Goal: Communication & Community: Answer question/provide support

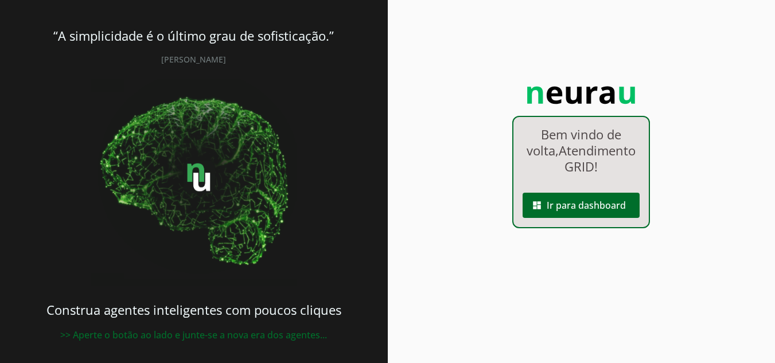
scroll to position [6, 0]
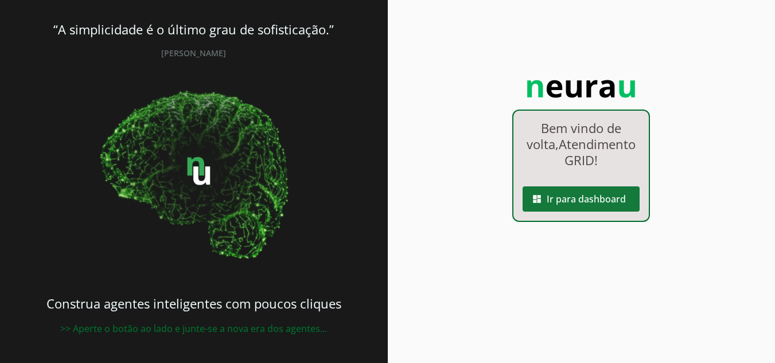
click at [571, 213] on span at bounding box center [581, 199] width 117 height 28
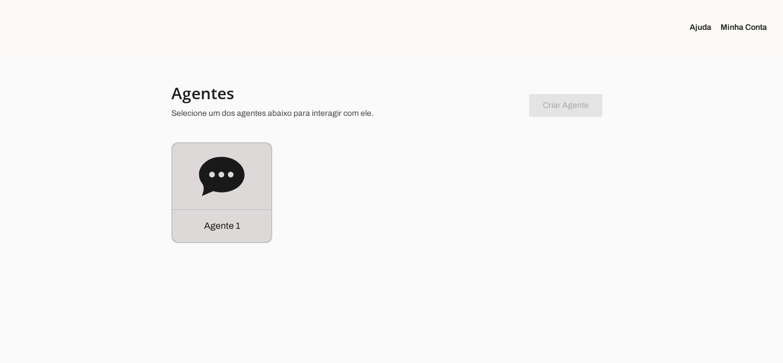
click at [250, 188] on div "Agente 1" at bounding box center [222, 192] width 99 height 99
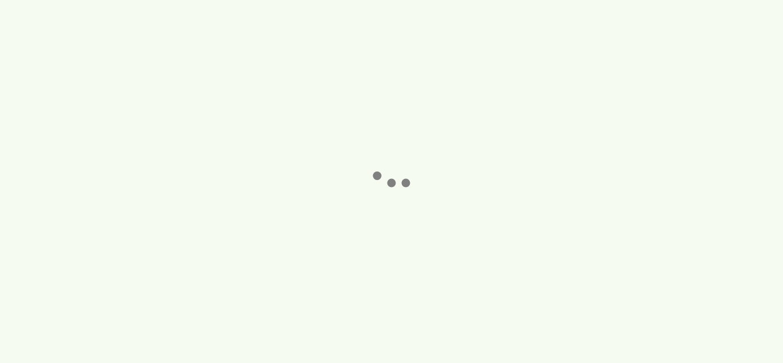
click at [250, 188] on robot-service-page at bounding box center [391, 181] width 783 height 363
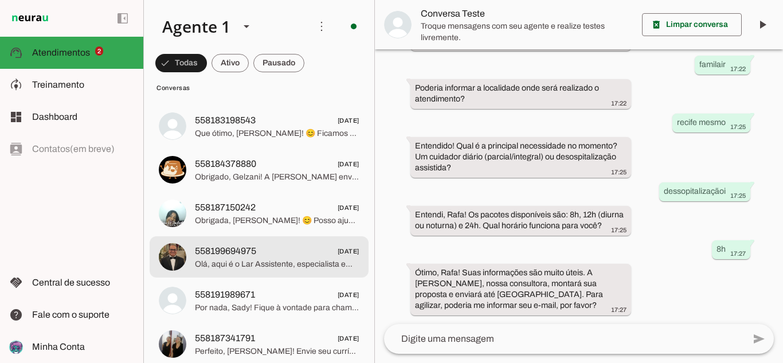
scroll to position [1714, 0]
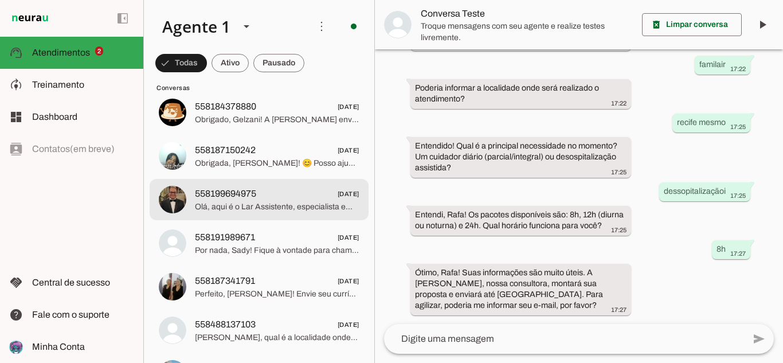
click at [289, 201] on span "Olá, aqui é o Lar Assistente, especialista em cuidados domiciliares da Agência …" at bounding box center [277, 206] width 165 height 11
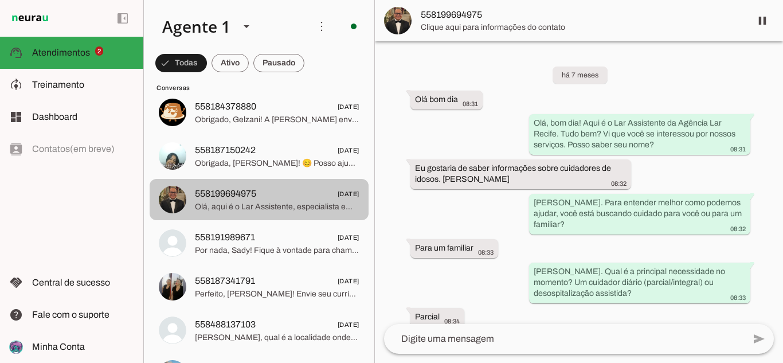
scroll to position [311, 0]
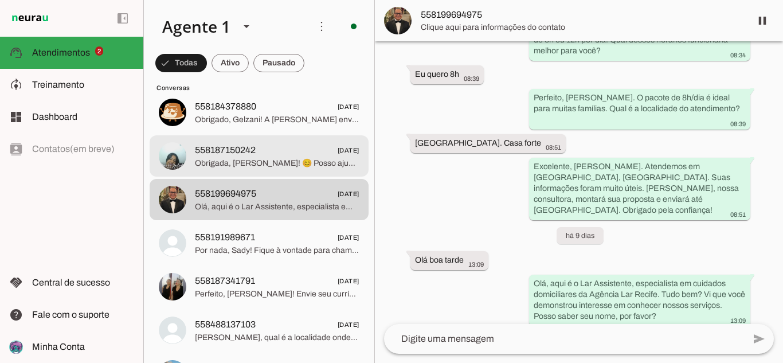
click at [283, 150] on span "558187150242 [DATE]" at bounding box center [277, 150] width 165 height 14
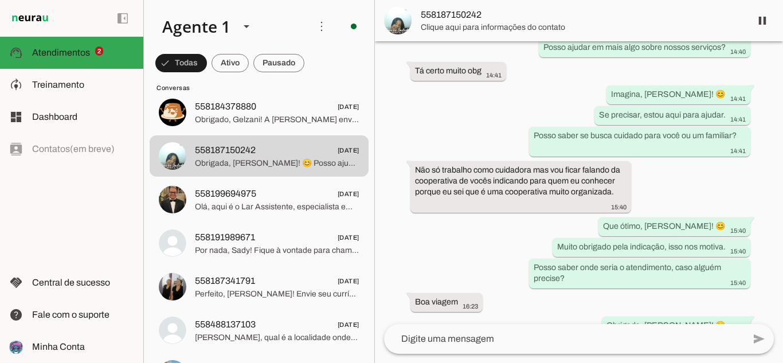
scroll to position [4040, 0]
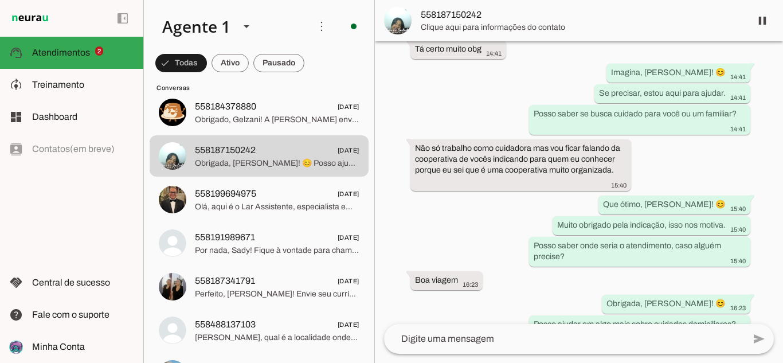
click at [239, 93] on md-item "Conversas" at bounding box center [259, 87] width 219 height 18
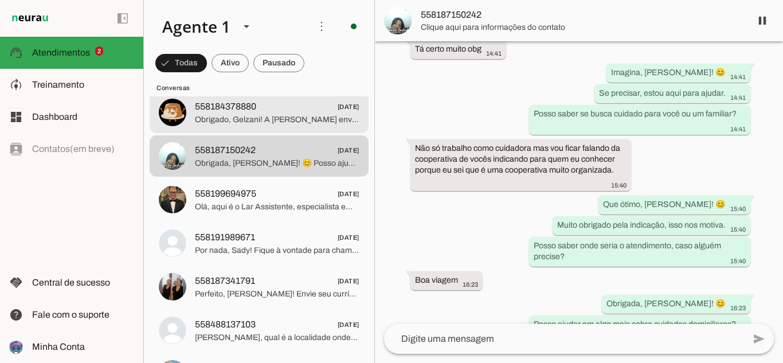
click at [244, 116] on span "Obrigado, Gelzani! A [PERSON_NAME] enviará sua proposta até amanhã. Agradecemos…" at bounding box center [277, 119] width 165 height 11
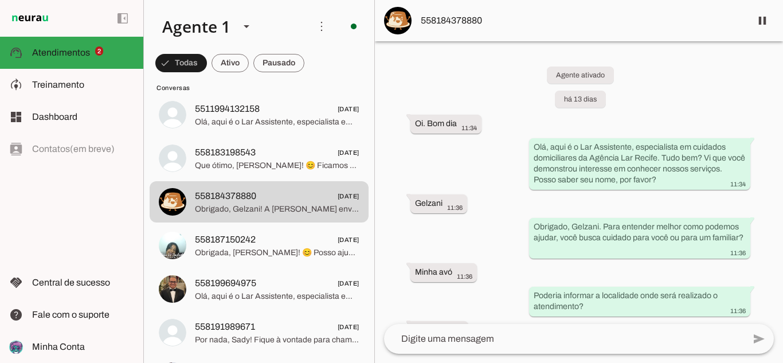
scroll to position [1599, 0]
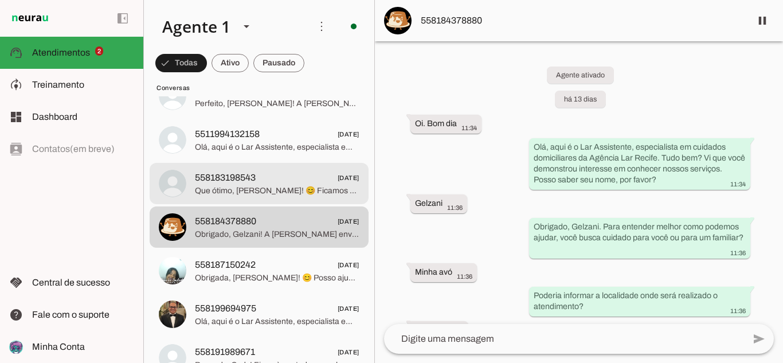
click at [298, 196] on span "Que ótimo, [PERSON_NAME]! 😊 Ficamos gratos pelo seu interesse. Quando surgir um…" at bounding box center [277, 190] width 165 height 11
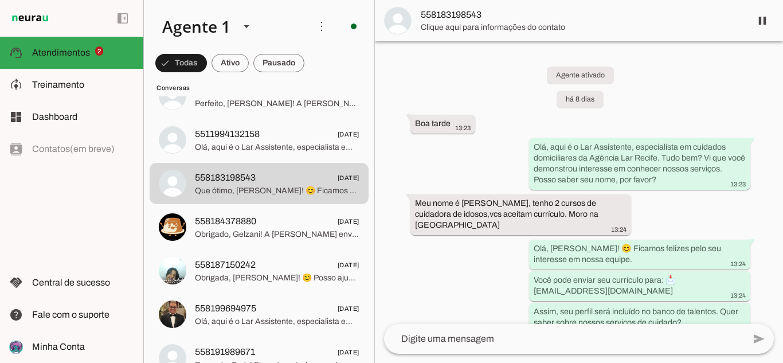
scroll to position [264, 0]
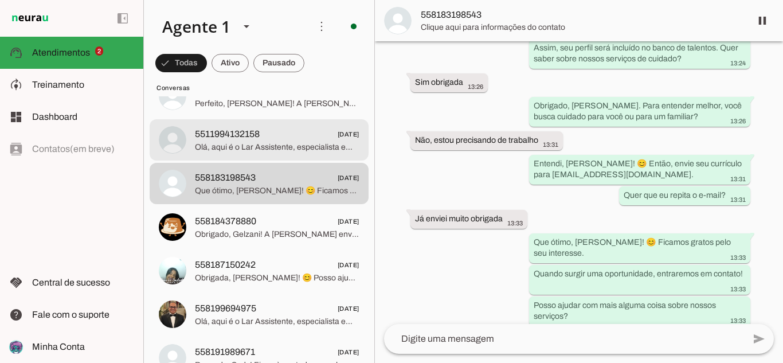
click at [282, 142] on span "Olá, aqui é o Lar Assistente, especialista em cuidados domiciliares da Agência …" at bounding box center [277, 147] width 165 height 11
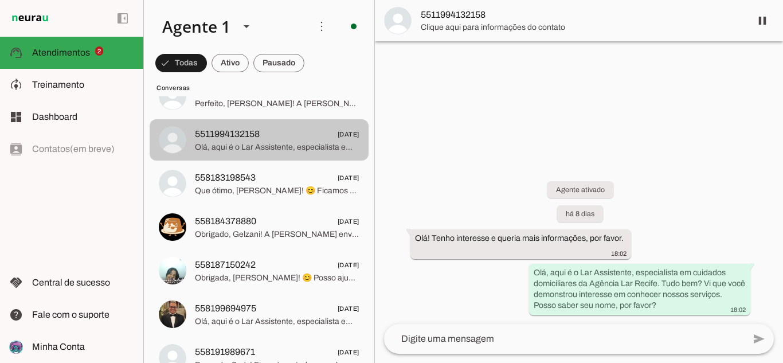
scroll to position [1542, 0]
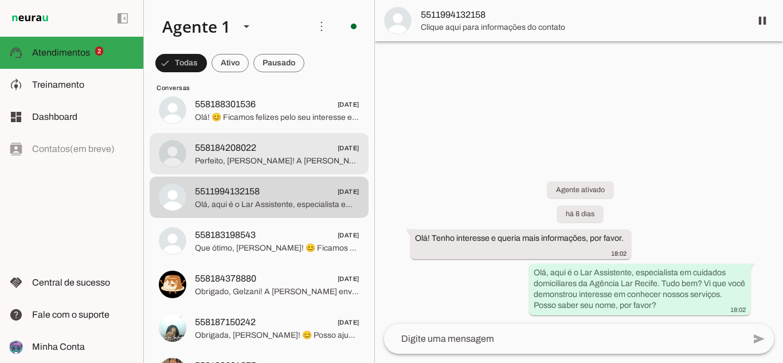
click at [268, 168] on md-item "558184208022 [DATE] Perfeito, [PERSON_NAME]! A [PERSON_NAME] enviará sua propos…" at bounding box center [259, 153] width 219 height 41
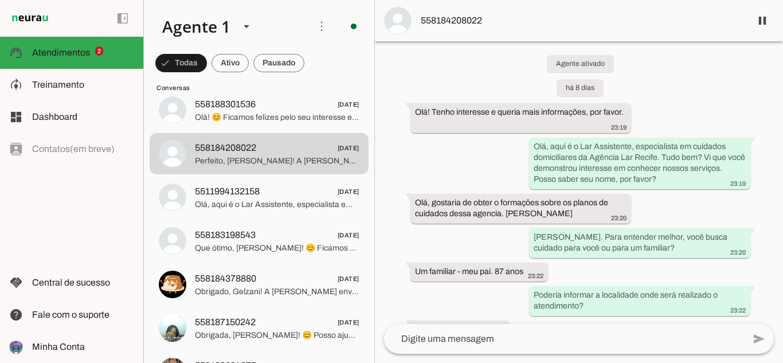
scroll to position [69, 0]
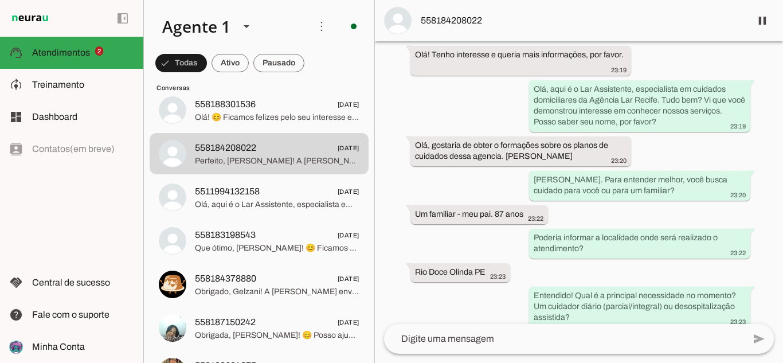
click at [481, 21] on span "558184208022" at bounding box center [581, 21] width 321 height 14
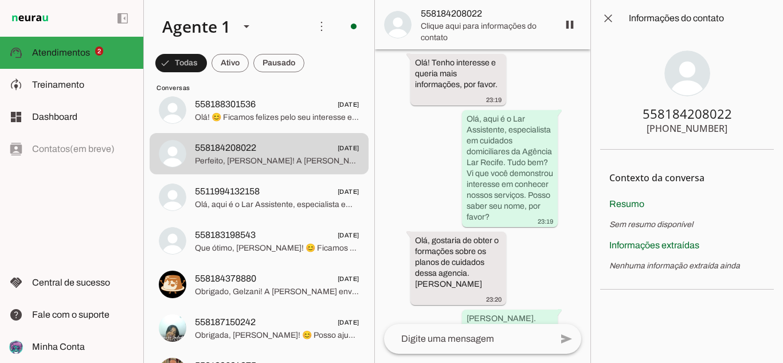
scroll to position [483, 0]
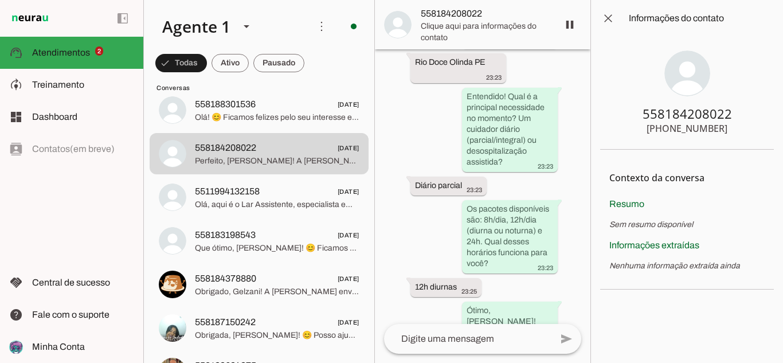
drag, startPoint x: 717, startPoint y: 117, endPoint x: 722, endPoint y: 123, distance: 7.8
click at [722, 123] on section "558184208022 [PHONE_NUMBER]" at bounding box center [688, 93] width 174 height 113
click at [722, 124] on div "[PHONE_NUMBER]" at bounding box center [687, 129] width 81 height 14
click at [728, 130] on section "558184208022 [PHONE_NUMBER]" at bounding box center [688, 93] width 174 height 113
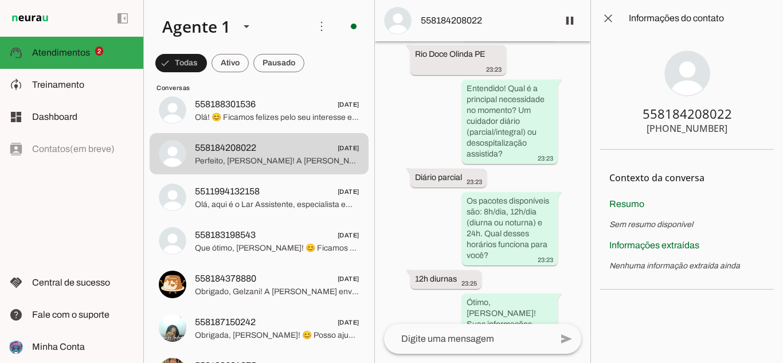
drag, startPoint x: 728, startPoint y: 130, endPoint x: 657, endPoint y: 130, distance: 71.1
click at [657, 130] on section "558184208022 [PHONE_NUMBER]" at bounding box center [688, 93] width 174 height 113
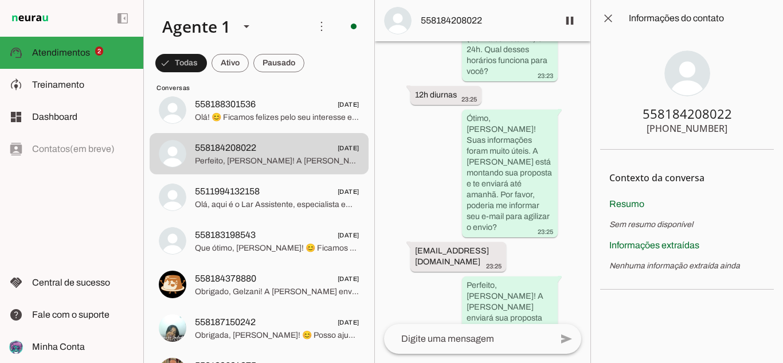
scroll to position [712, 0]
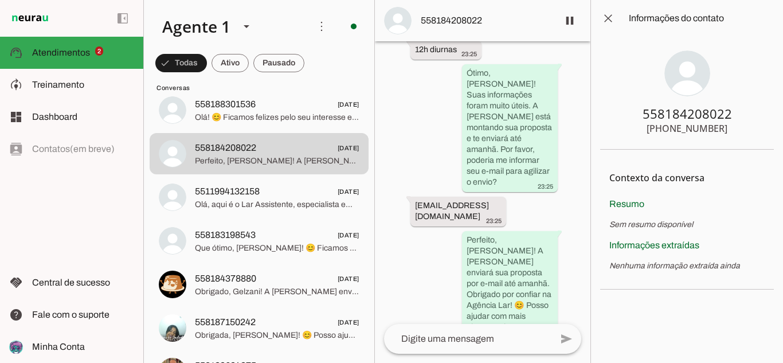
drag, startPoint x: 516, startPoint y: 190, endPoint x: 411, endPoint y: 184, distance: 104.6
click at [411, 184] on div "Agente ativado há 8 dias Olá! Tenho interesse e queria mais informações, por fa…" at bounding box center [483, 182] width 216 height 283
drag, startPoint x: 724, startPoint y: 125, endPoint x: 670, endPoint y: 128, distance: 54.0
click at [670, 128] on section "558184208022 [PHONE_NUMBER]" at bounding box center [688, 93] width 174 height 113
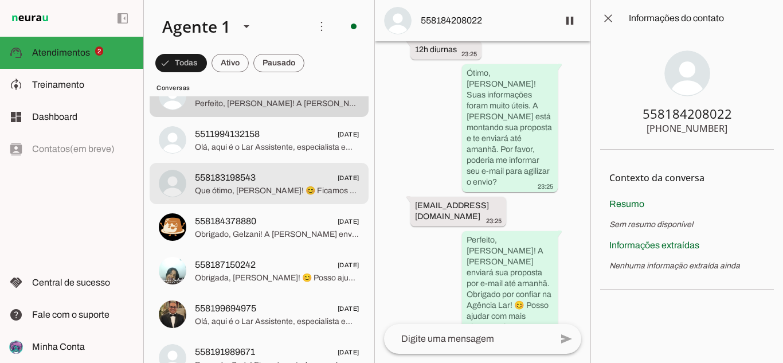
scroll to position [1542, 0]
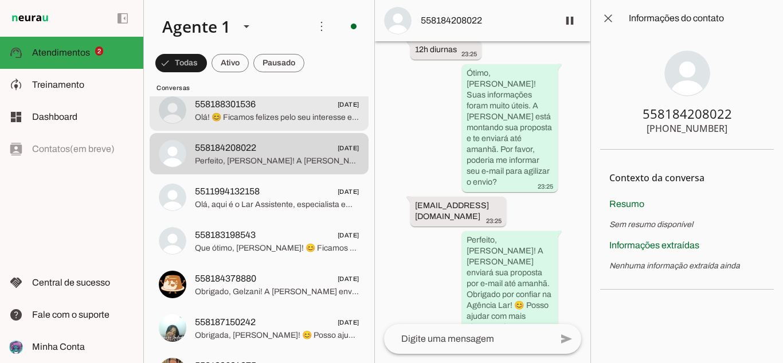
click at [240, 106] on span "558188301536" at bounding box center [225, 105] width 61 height 14
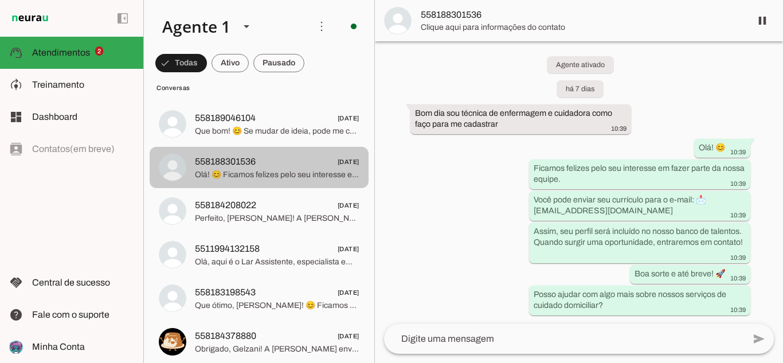
scroll to position [1427, 0]
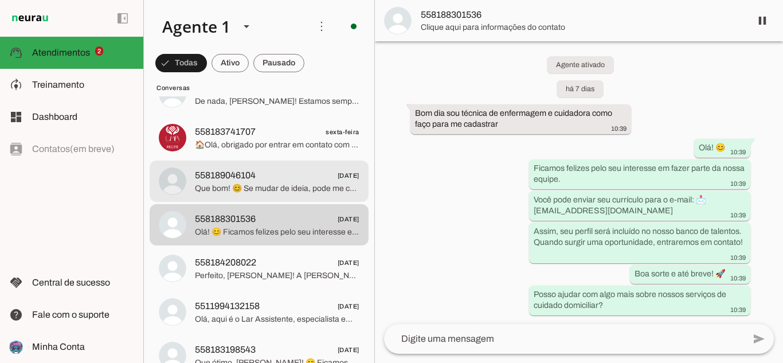
click at [252, 177] on span "558189046104" at bounding box center [225, 176] width 61 height 14
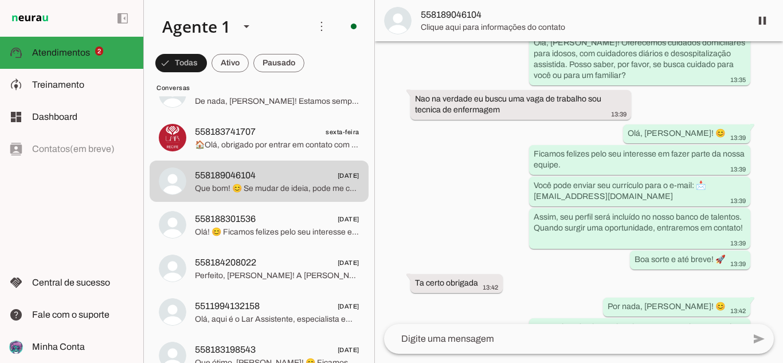
scroll to position [123, 0]
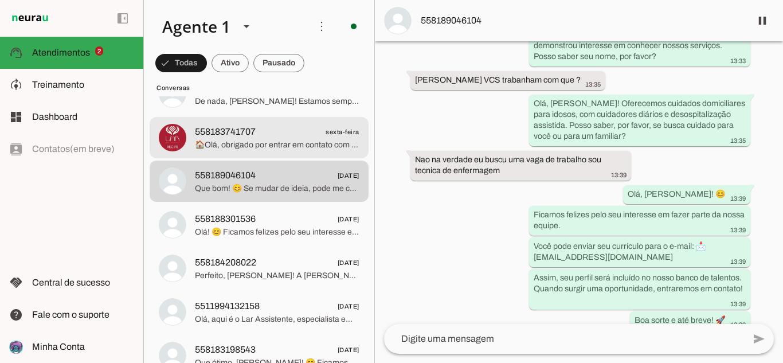
click at [252, 140] on span "🏠Olá, obrigado por entrar em contato com a Agência Lar Recife. Nosso funcioname…" at bounding box center [277, 144] width 165 height 11
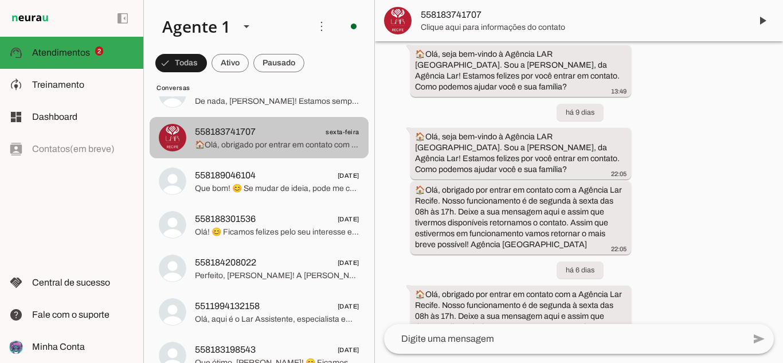
scroll to position [1370, 0]
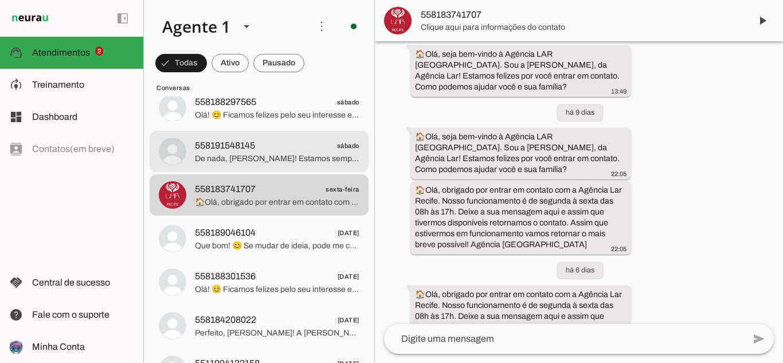
click at [261, 162] on span "De nada, [PERSON_NAME]! Estamos sempre à disposição. Tenha um ótimo dia! 😊" at bounding box center [277, 158] width 165 height 11
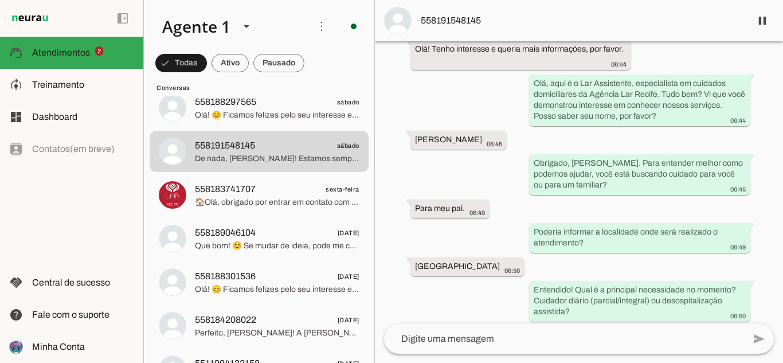
scroll to position [85, 0]
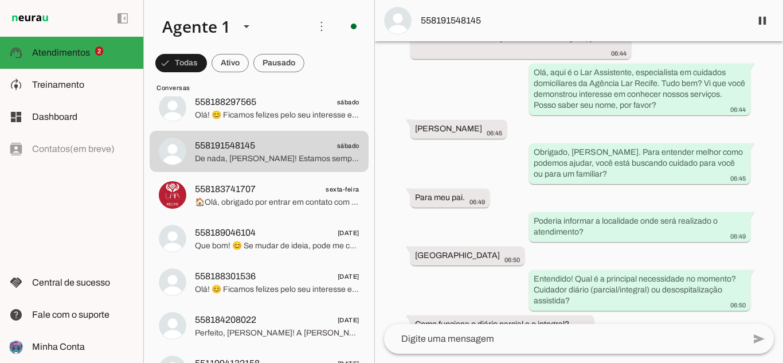
click at [453, 21] on span "558191548145" at bounding box center [581, 21] width 321 height 14
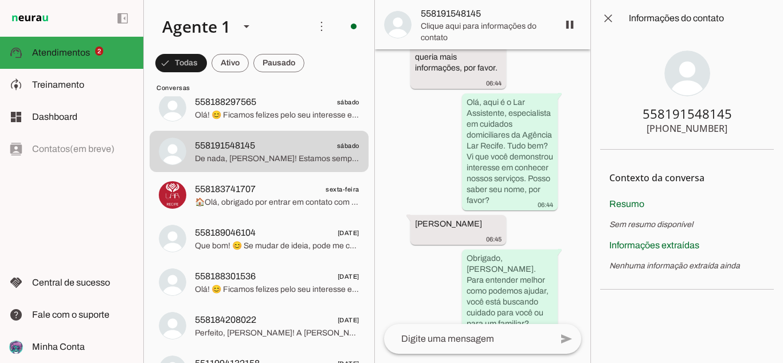
scroll to position [794, 0]
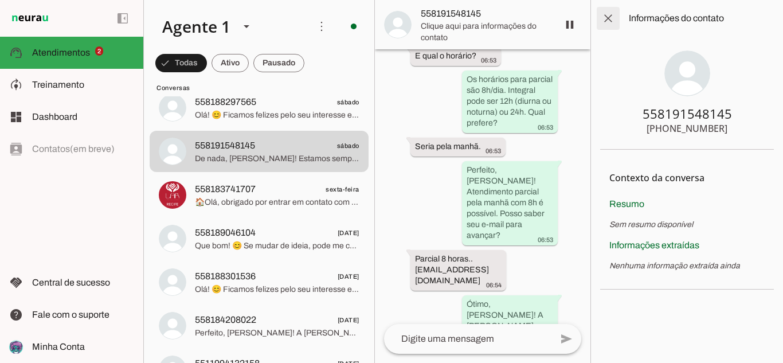
click at [613, 25] on span at bounding box center [609, 19] width 28 height 28
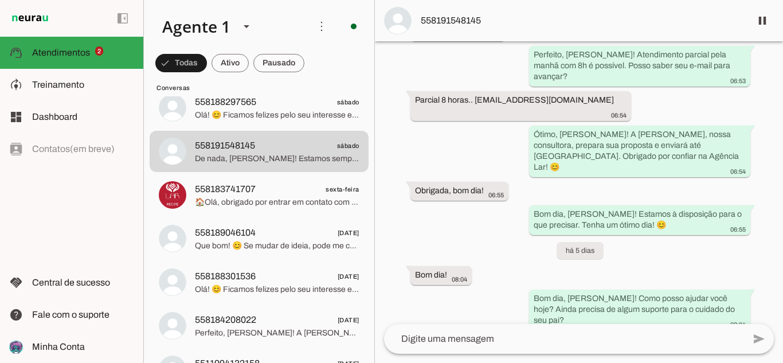
scroll to position [574, 0]
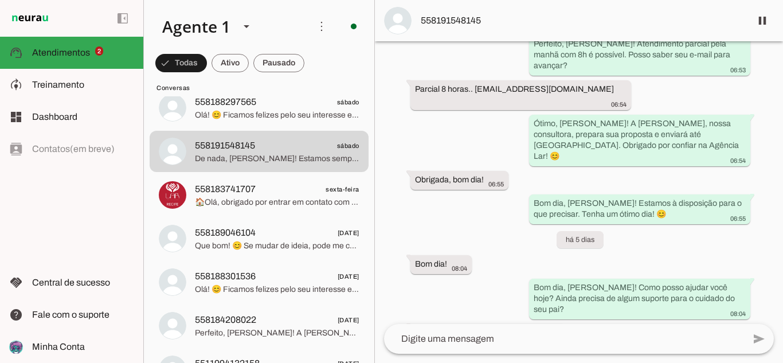
drag, startPoint x: 508, startPoint y: 24, endPoint x: 415, endPoint y: 11, distance: 94.3
click at [415, 11] on md-item "558191548145" at bounding box center [579, 20] width 408 height 41
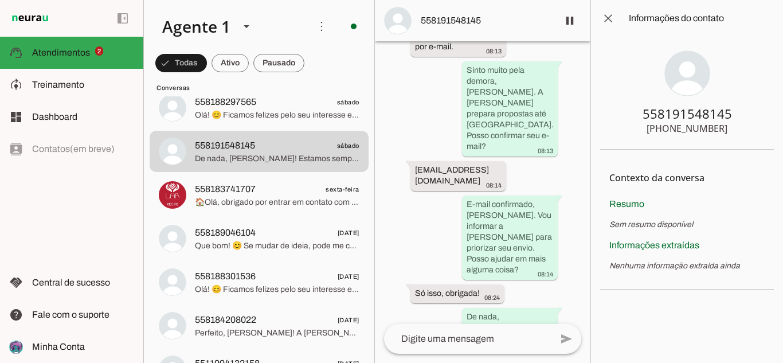
scroll to position [1438, 0]
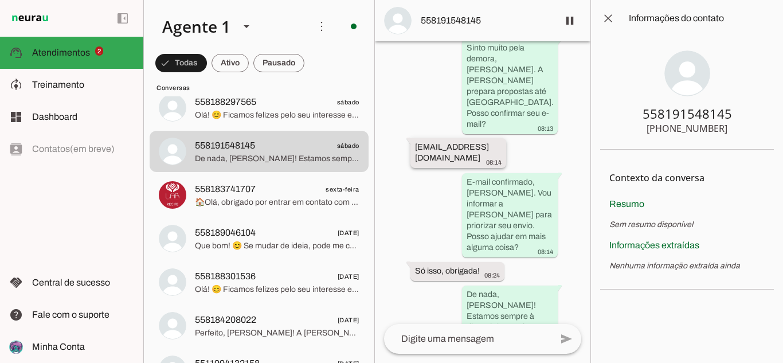
drag, startPoint x: 513, startPoint y: 127, endPoint x: 414, endPoint y: 117, distance: 100.3
click at [414, 117] on div "Agente ativado há 8 dias Olá! Tenho interesse e queria mais informações, por fa…" at bounding box center [483, 182] width 216 height 283
drag, startPoint x: 734, startPoint y: 120, endPoint x: 660, endPoint y: 107, distance: 75.6
click at [660, 107] on section "558191548145 [PHONE_NUMBER]" at bounding box center [688, 93] width 174 height 113
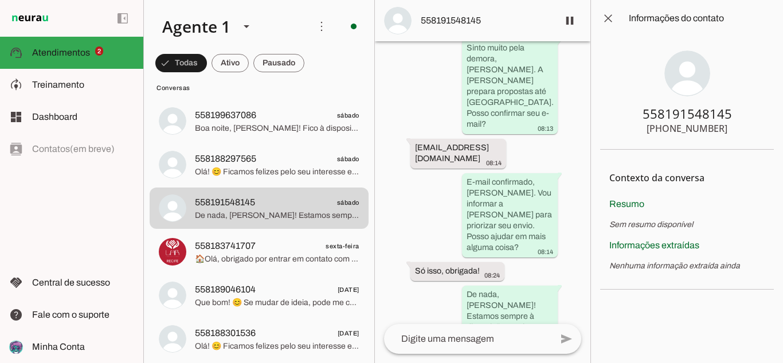
scroll to position [1312, 0]
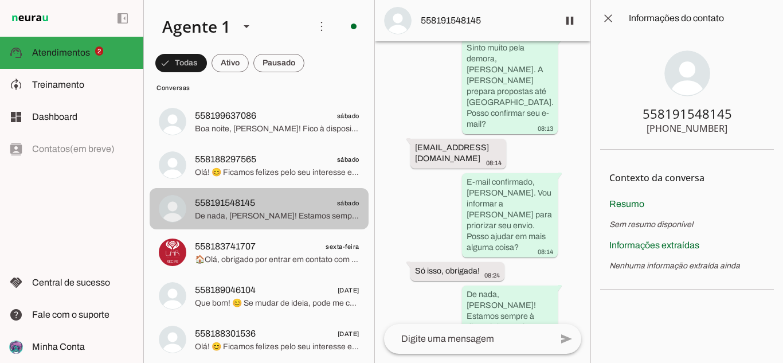
click at [291, 188] on md-item "558191548145 sábado De nada, [PERSON_NAME]! Estamos sempre à disposição. Tenha …" at bounding box center [259, 208] width 219 height 41
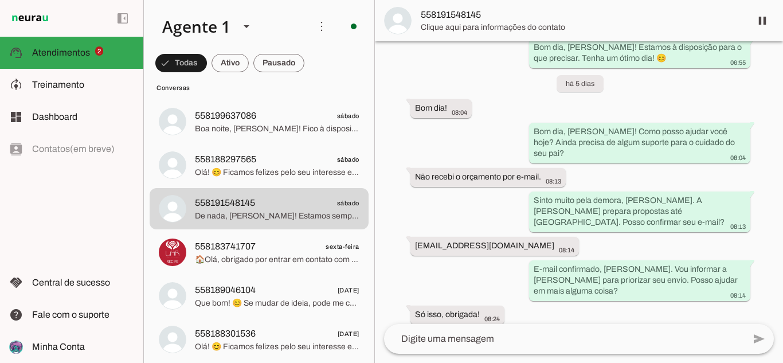
drag, startPoint x: 274, startPoint y: 144, endPoint x: 271, endPoint y: 163, distance: 19.6
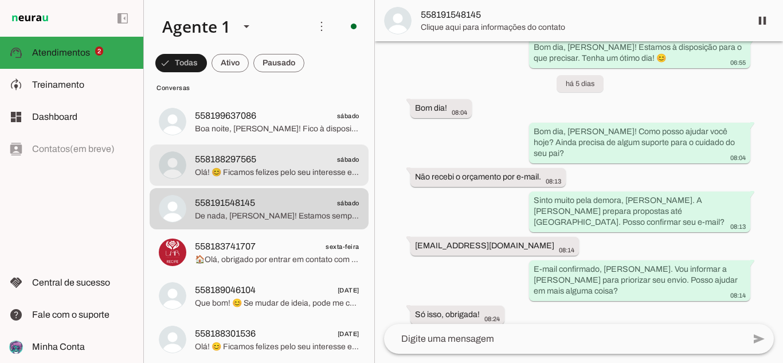
click at [271, 163] on span "558188297565 sábado" at bounding box center [277, 160] width 165 height 14
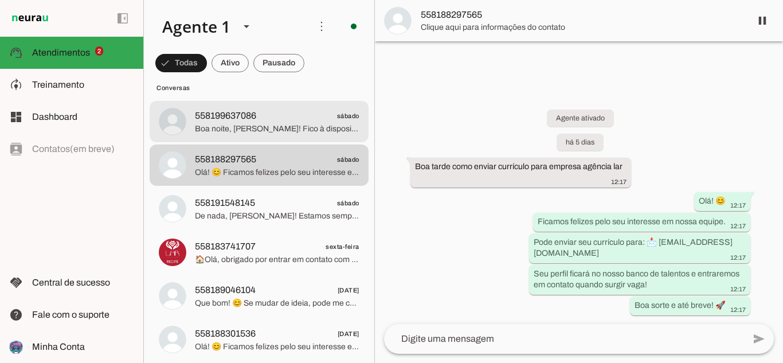
click at [336, 134] on span "Boa noite, [PERSON_NAME]! Fico à disposição para ajudar sempre que precisar. Te…" at bounding box center [277, 128] width 165 height 11
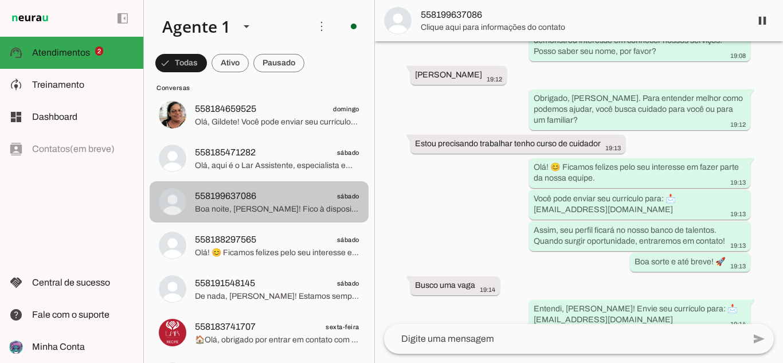
scroll to position [1198, 0]
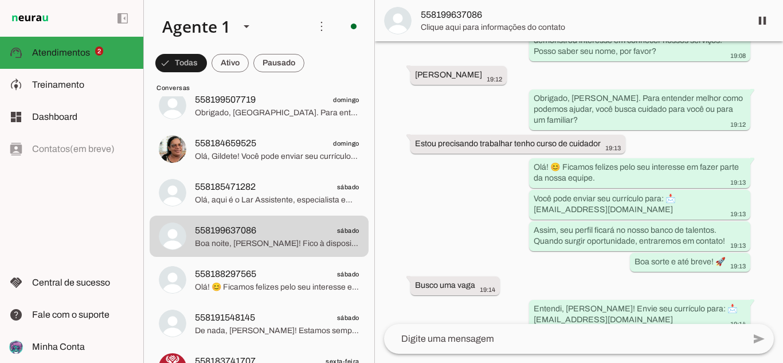
click at [500, 215] on div "Agente ativado há 5 dias Olá! Tenho interesse e queria mais informações, por fa…" at bounding box center [579, 182] width 408 height 283
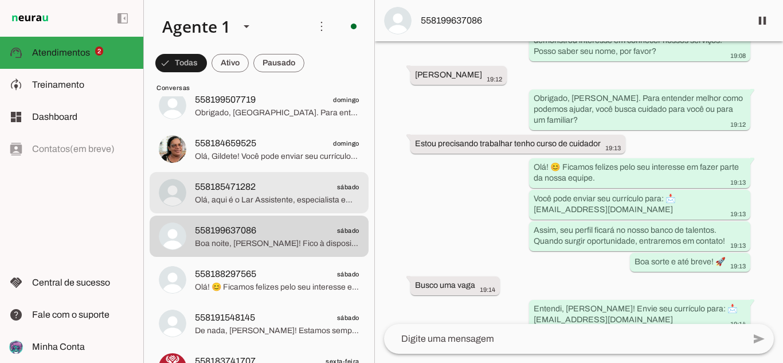
click at [294, 187] on span "558185471282 sábado" at bounding box center [277, 187] width 165 height 14
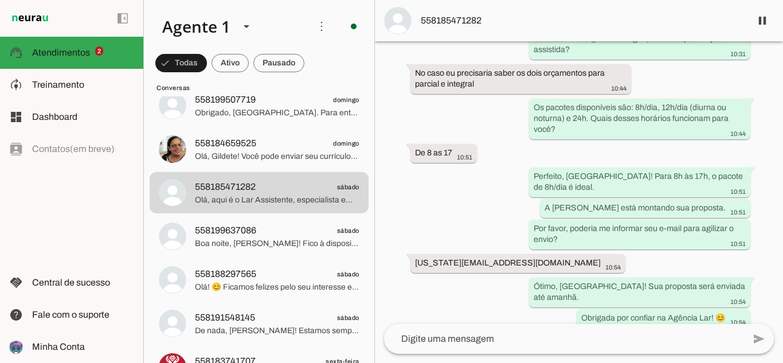
scroll to position [118, 0]
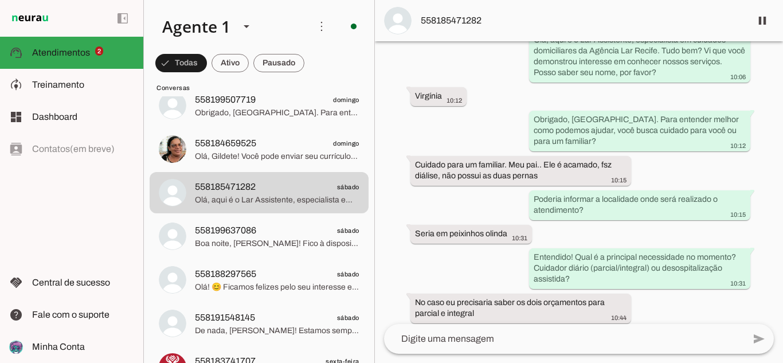
click at [510, 10] on md-item "558185471282" at bounding box center [579, 20] width 408 height 41
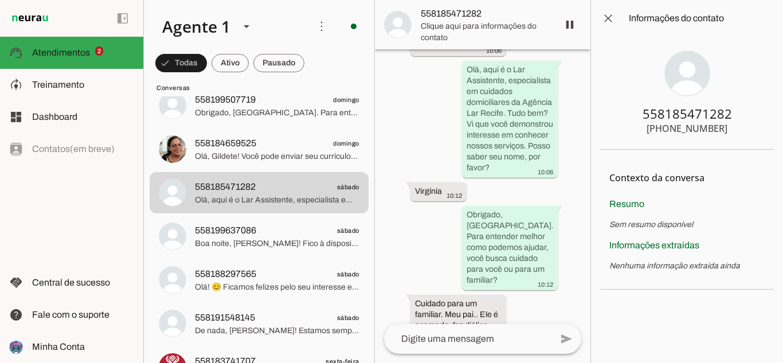
scroll to position [696, 0]
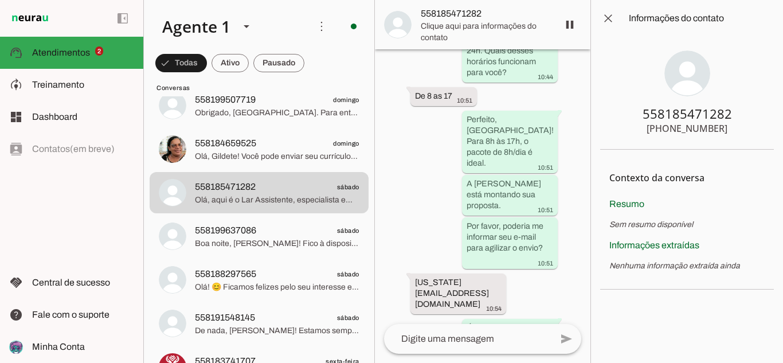
drag, startPoint x: 726, startPoint y: 129, endPoint x: 650, endPoint y: 127, distance: 76.3
click at [650, 127] on section "558185471282 [PHONE_NUMBER]" at bounding box center [688, 93] width 174 height 113
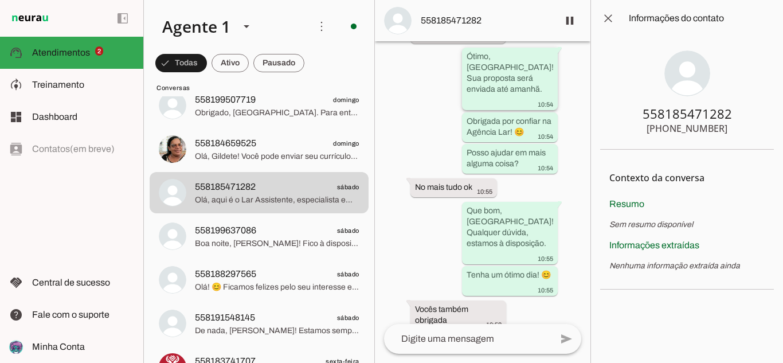
scroll to position [1212, 0]
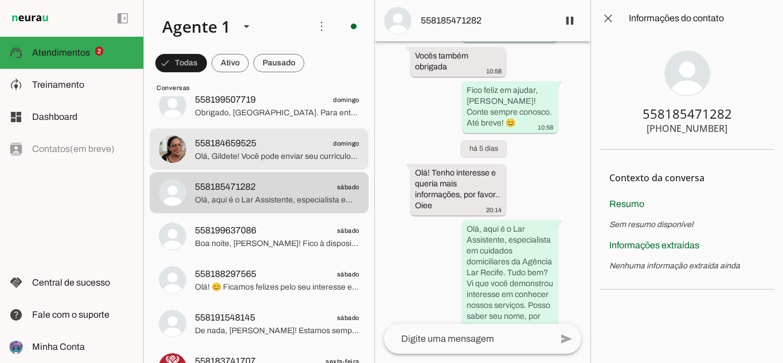
click at [273, 149] on span "558184659525 domingo" at bounding box center [277, 144] width 165 height 14
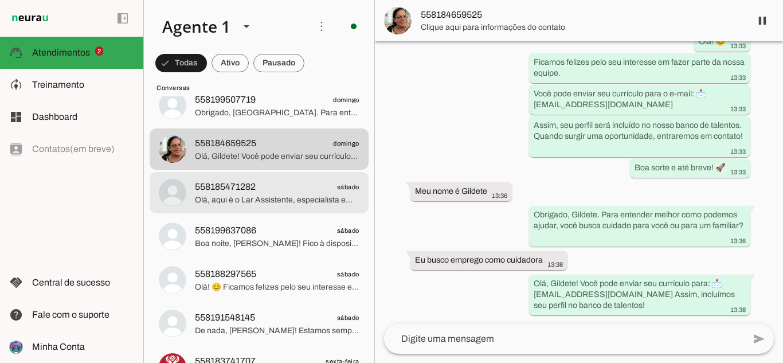
scroll to position [1140, 0]
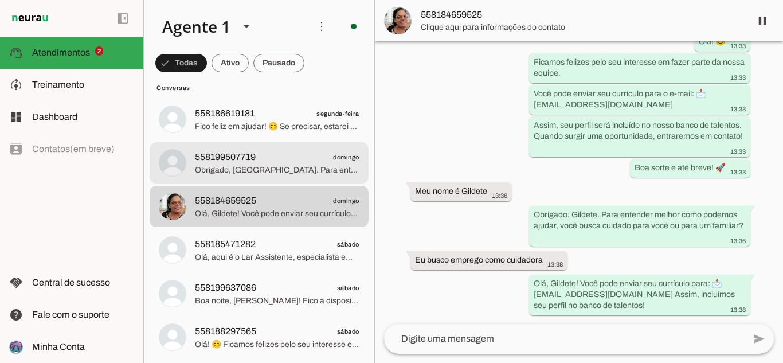
click at [264, 174] on span "Obrigado, [GEOGRAPHIC_DATA]. Para entender melhor como podemos ajudar, você est…" at bounding box center [277, 170] width 165 height 11
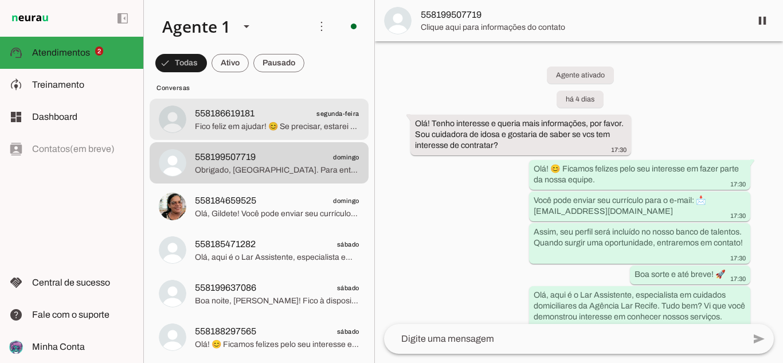
click at [274, 129] on span "Fico feliz em ajudar! 😊 Se precisar, estarei aqui. Tenha um ótimo dia!" at bounding box center [277, 126] width 165 height 11
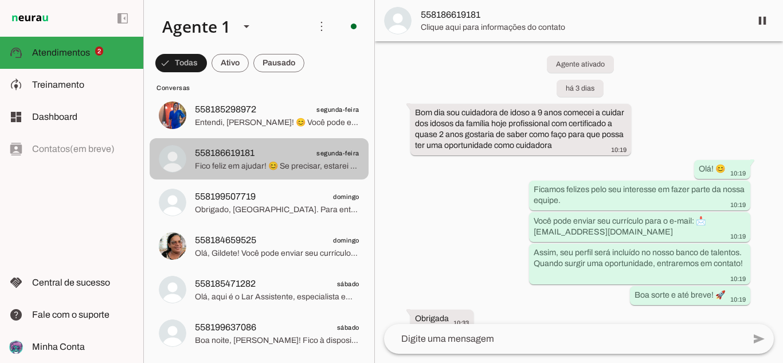
scroll to position [1083, 0]
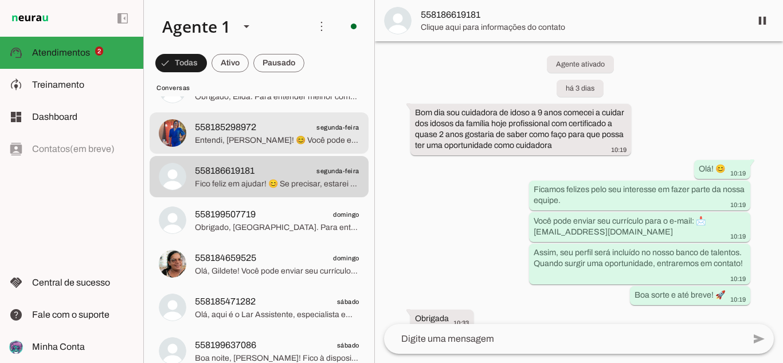
click at [294, 150] on md-item "558185298972 segunda-feira Entendi, [PERSON_NAME]! 😊 Você pode enviar seu currí…" at bounding box center [259, 132] width 219 height 41
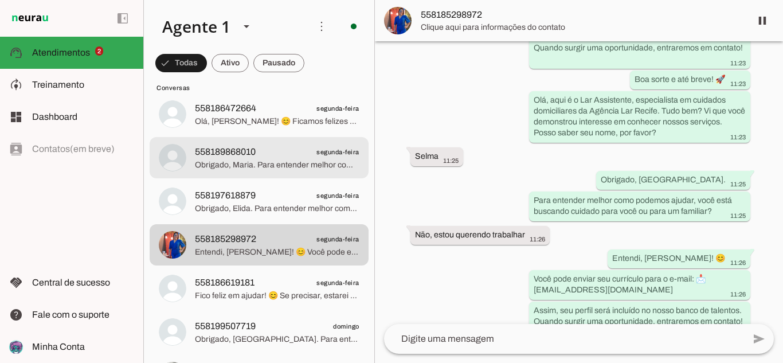
scroll to position [968, 0]
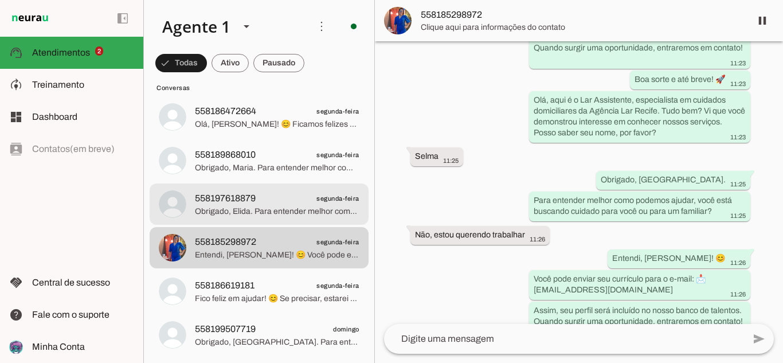
click at [317, 201] on span "segunda-feira" at bounding box center [338, 199] width 43 height 14
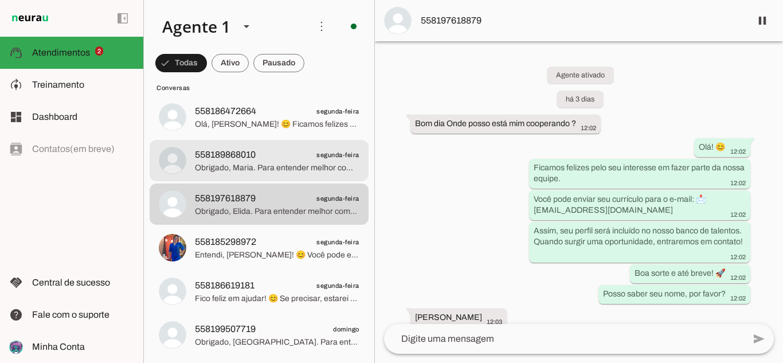
click at [284, 167] on span "Obrigado, Maria. Para entender melhor como podemos ajudar, você está buscando c…" at bounding box center [277, 167] width 165 height 11
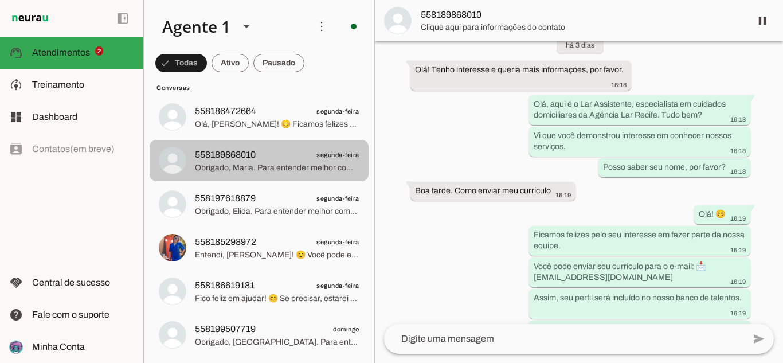
scroll to position [37, 0]
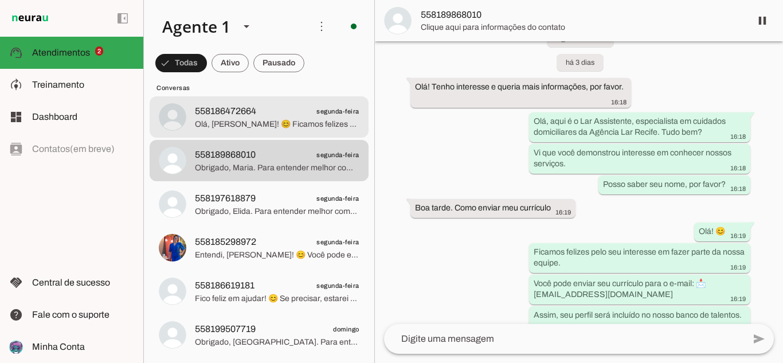
click at [263, 122] on span "Olá, [PERSON_NAME]! 😊 Ficamos felizes pelo seu interesse em trabalhar conosco. …" at bounding box center [277, 124] width 165 height 11
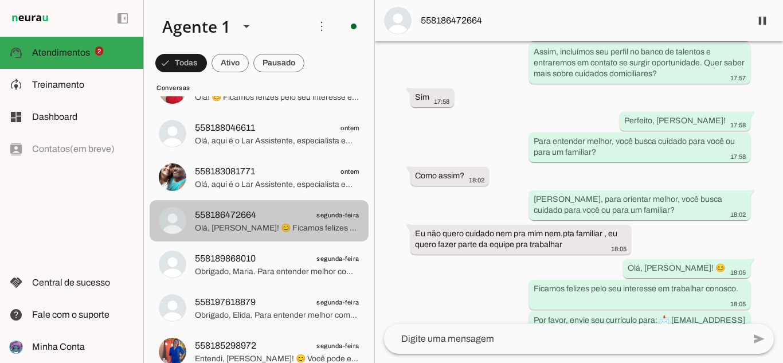
scroll to position [853, 0]
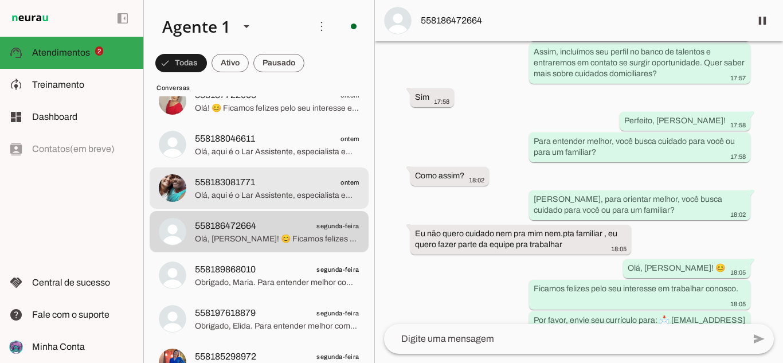
click at [301, 192] on span "Olá, aqui é o Lar Assistente, especialista em cuidados domiciliares da Agência …" at bounding box center [277, 195] width 165 height 11
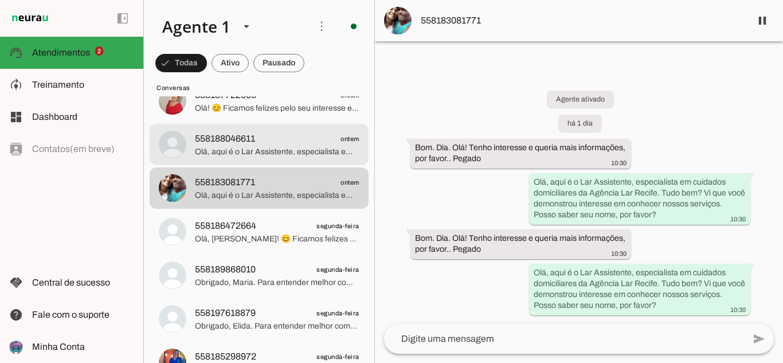
click at [333, 152] on span "Olá, aqui é o Lar Assistente, especialista em cuidados domiciliares da Agência …" at bounding box center [277, 151] width 165 height 11
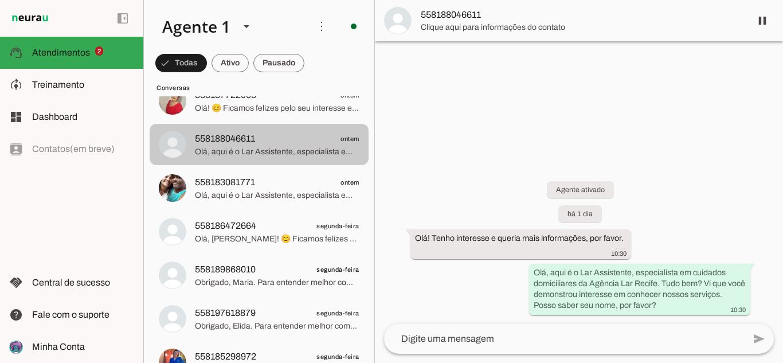
scroll to position [796, 0]
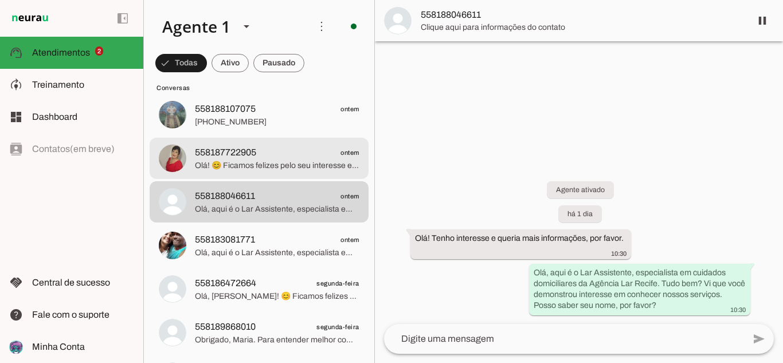
click at [298, 173] on md-item "558187722905 ontem Olá! 😊 Ficamos felizes pelo seu interesse em fazer parte da …" at bounding box center [259, 158] width 219 height 41
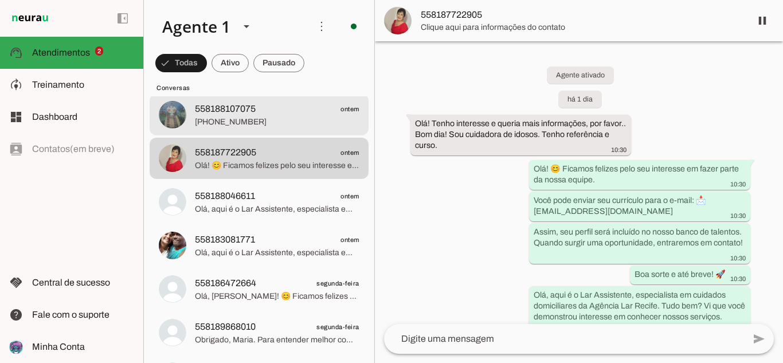
click at [282, 108] on span "558188107075 ontem" at bounding box center [277, 109] width 165 height 14
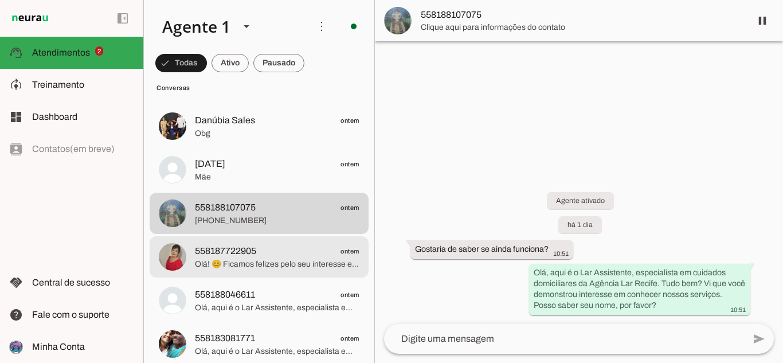
scroll to position [681, 0]
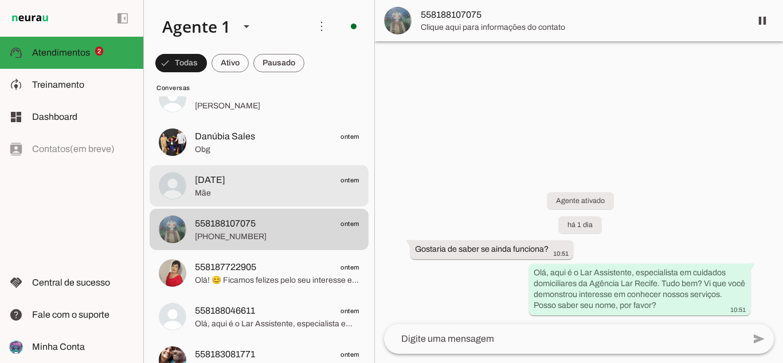
click at [286, 202] on md-item "[DATE] ontem Mãe" at bounding box center [259, 185] width 219 height 41
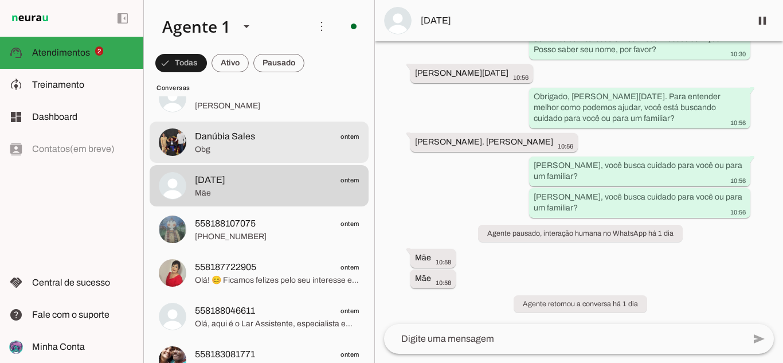
click at [252, 135] on span "Danúbia Sales" at bounding box center [225, 137] width 60 height 14
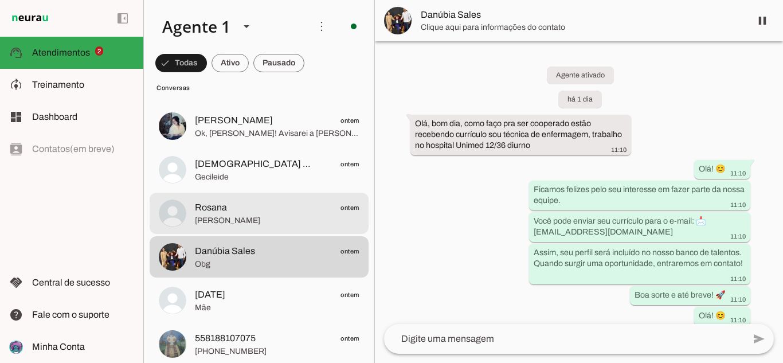
click at [251, 216] on span "[PERSON_NAME]" at bounding box center [277, 220] width 165 height 11
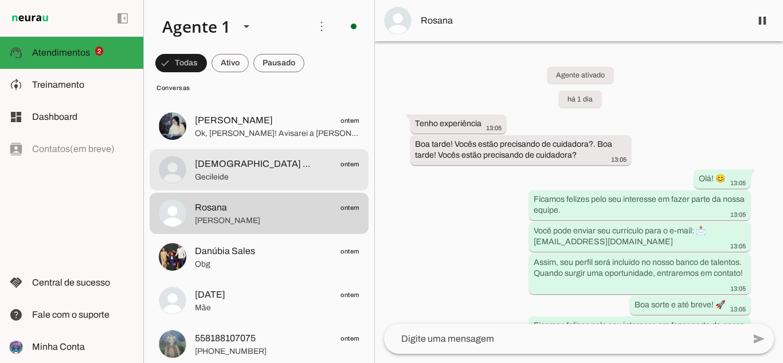
click at [282, 171] on span "Gecileide" at bounding box center [277, 176] width 165 height 11
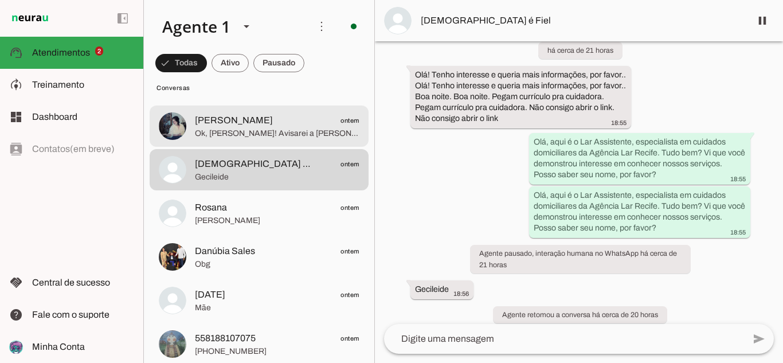
click at [293, 136] on span "Ok, [PERSON_NAME]! Avisarei a [PERSON_NAME] sobre a urgência do seu contato ago…" at bounding box center [277, 133] width 165 height 11
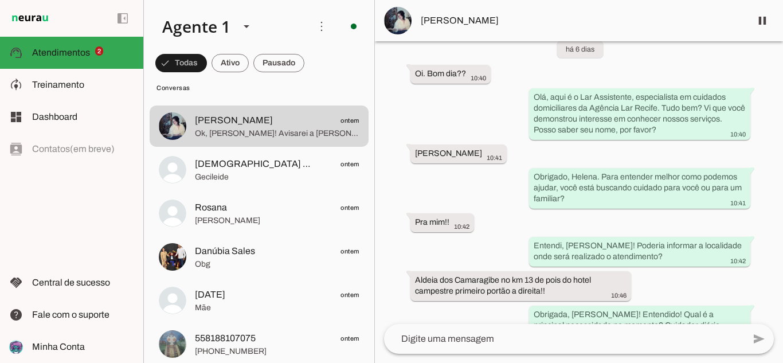
scroll to position [115, 0]
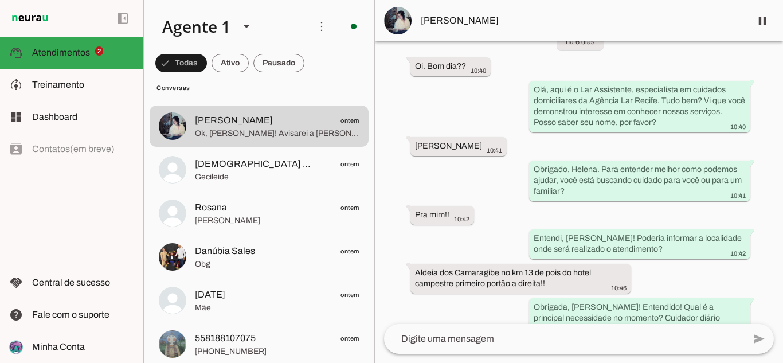
drag, startPoint x: 452, startPoint y: 28, endPoint x: 525, endPoint y: 0, distance: 78.4
click at [452, 27] on md-item "[PERSON_NAME]" at bounding box center [579, 20] width 408 height 41
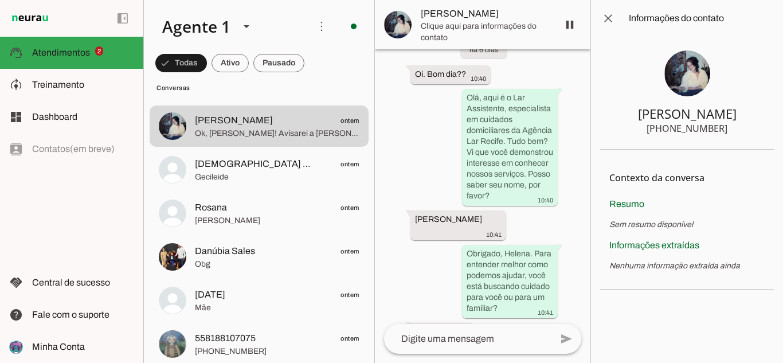
scroll to position [101, 0]
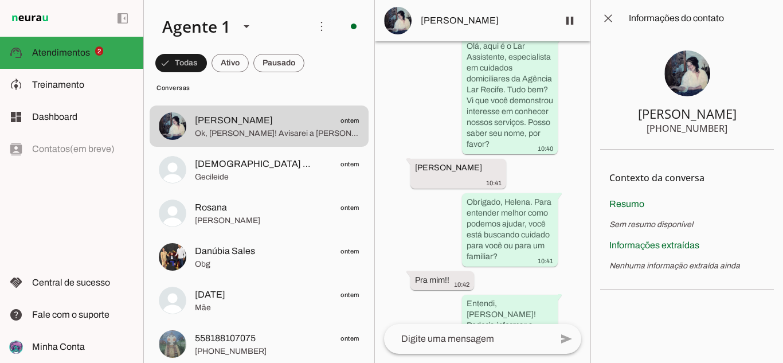
drag, startPoint x: 739, startPoint y: 116, endPoint x: 650, endPoint y: 12, distance: 136.7
click at [637, 108] on section "[PERSON_NAME] [PHONE_NUMBER]" at bounding box center [688, 93] width 174 height 113
drag, startPoint x: 739, startPoint y: 150, endPoint x: 734, endPoint y: 145, distance: 7.7
click at [736, 146] on chat-information at bounding box center [687, 181] width 193 height 363
click at [726, 130] on section "[PERSON_NAME] [PHONE_NUMBER]" at bounding box center [688, 93] width 174 height 113
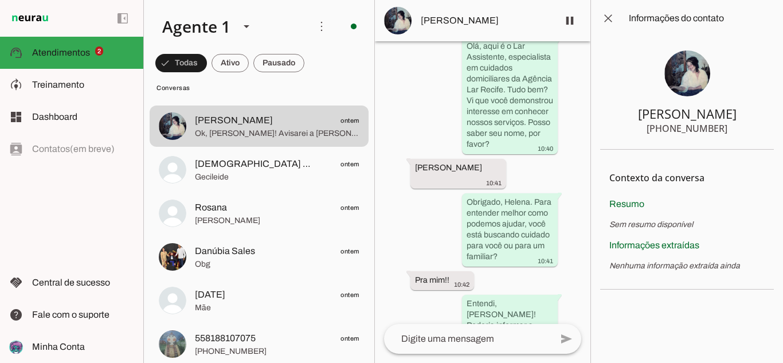
click at [734, 124] on section "[PERSON_NAME] [PHONE_NUMBER]" at bounding box center [688, 93] width 174 height 113
drag, startPoint x: 731, startPoint y: 126, endPoint x: 732, endPoint y: 141, distance: 14.4
click at [732, 141] on section "[PERSON_NAME] [PHONE_NUMBER]" at bounding box center [688, 93] width 174 height 113
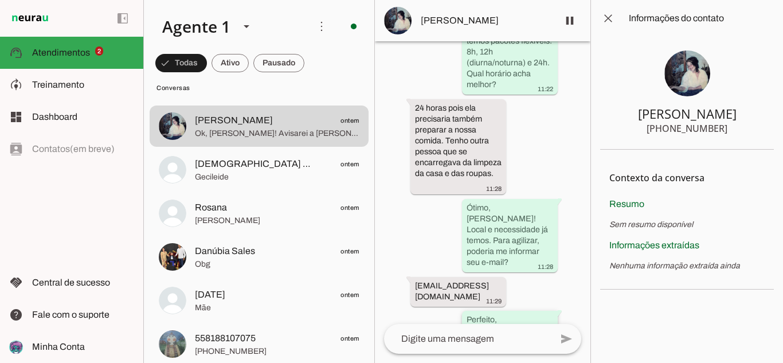
scroll to position [1193, 0]
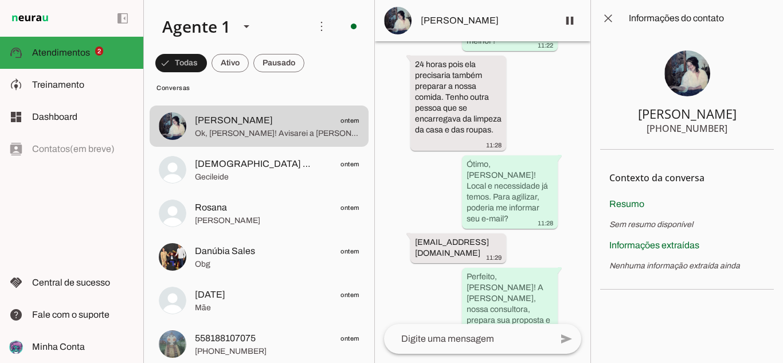
drag, startPoint x: 531, startPoint y: 222, endPoint x: 411, endPoint y: 210, distance: 120.4
click at [411, 210] on div "Agente ativado há 6 dias Oi. Bom dia?? 10:40 Olá, aqui é o Lar Assistente, espe…" at bounding box center [483, 182] width 216 height 283
drag, startPoint x: 739, startPoint y: 137, endPoint x: 672, endPoint y: 130, distance: 66.9
click at [672, 131] on section "[PERSON_NAME] [PHONE_NUMBER]" at bounding box center [688, 93] width 174 height 113
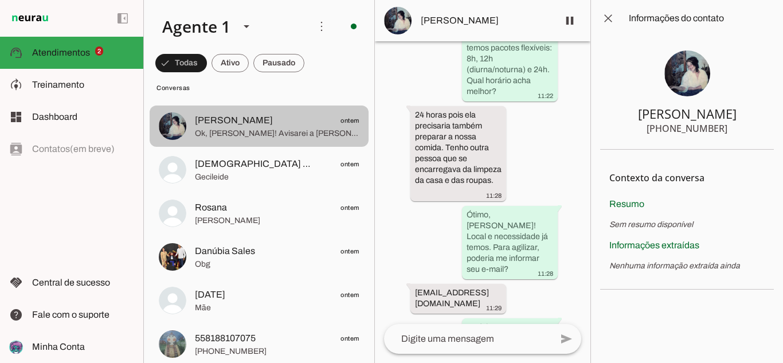
scroll to position [452, 0]
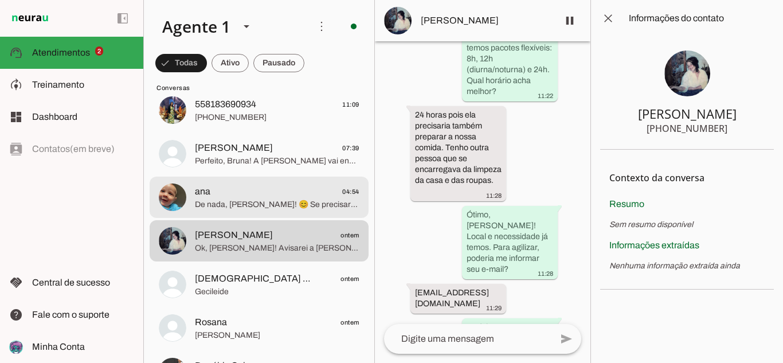
click at [278, 205] on span "De nada, [PERSON_NAME]! 😊 Se precisar de algo mais, estou à disposição. Posso a…" at bounding box center [277, 204] width 165 height 11
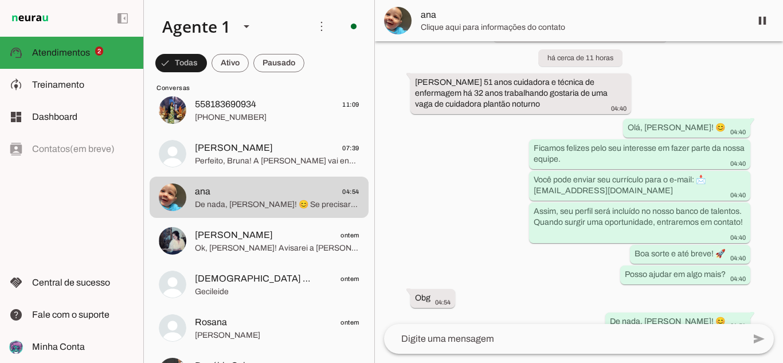
scroll to position [372, 0]
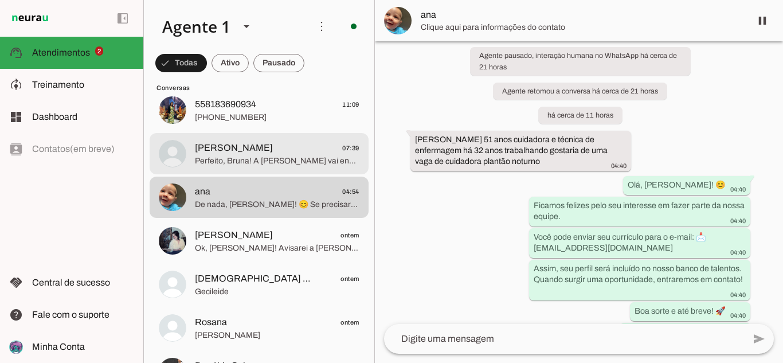
drag, startPoint x: 233, startPoint y: 150, endPoint x: 403, endPoint y: 176, distance: 171.1
click at [234, 150] on span "[PERSON_NAME]" at bounding box center [234, 148] width 78 height 14
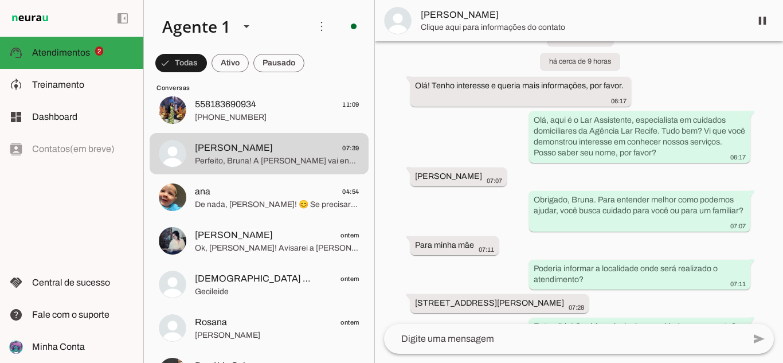
scroll to position [58, 0]
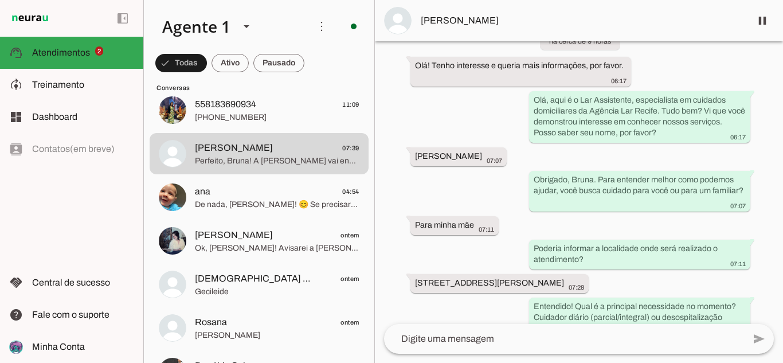
click at [525, 16] on span "[PERSON_NAME]" at bounding box center [581, 21] width 321 height 14
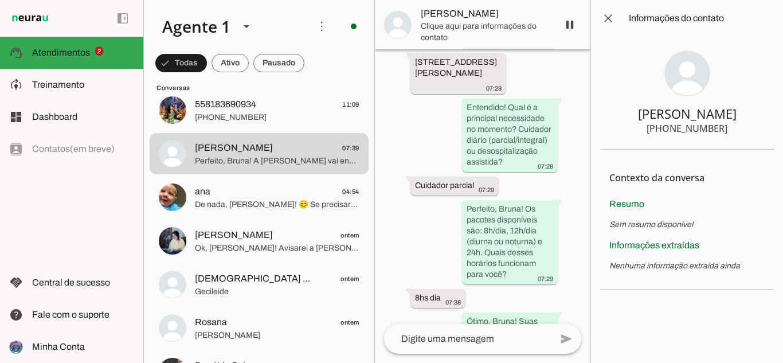
drag, startPoint x: 733, startPoint y: 135, endPoint x: 648, endPoint y: 130, distance: 85.0
click at [648, 130] on section "[PERSON_NAME] [PHONE_NUMBER]" at bounding box center [688, 93] width 174 height 113
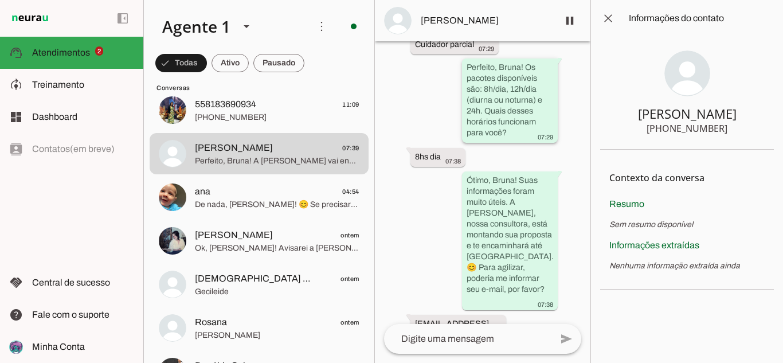
scroll to position [669, 0]
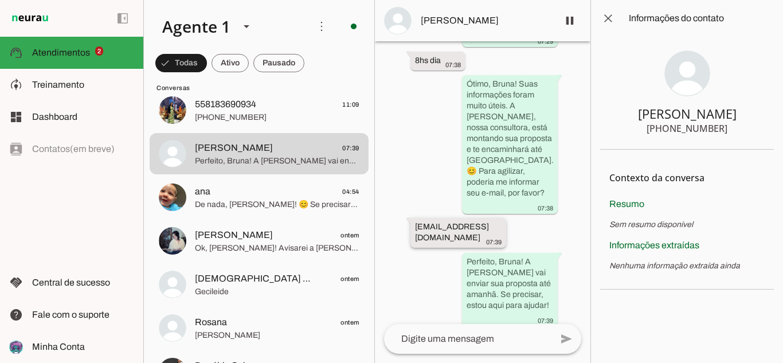
drag, startPoint x: 541, startPoint y: 228, endPoint x: 410, endPoint y: 234, distance: 131.5
click at [410, 234] on div "Agente ativado há cerca de 9 horas Olá! Tenho interesse e queria mais informaçõ…" at bounding box center [483, 182] width 216 height 283
drag, startPoint x: 728, startPoint y: 126, endPoint x: 705, endPoint y: 130, distance: 23.3
click at [704, 130] on section "[PERSON_NAME] [PHONE_NUMBER]" at bounding box center [688, 93] width 174 height 113
drag, startPoint x: 728, startPoint y: 127, endPoint x: 670, endPoint y: 120, distance: 57.8
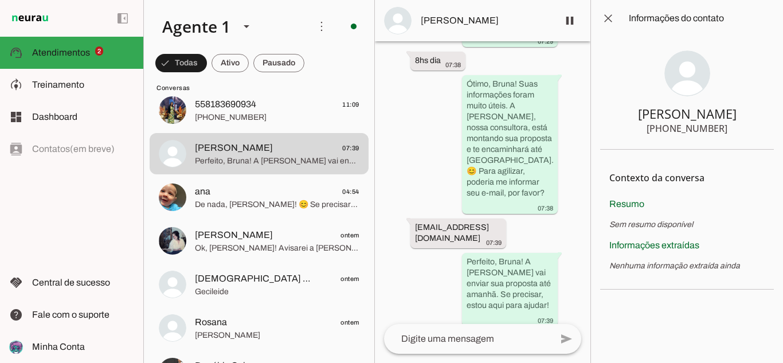
click at [672, 123] on section "[PERSON_NAME] [PHONE_NUMBER]" at bounding box center [688, 93] width 174 height 113
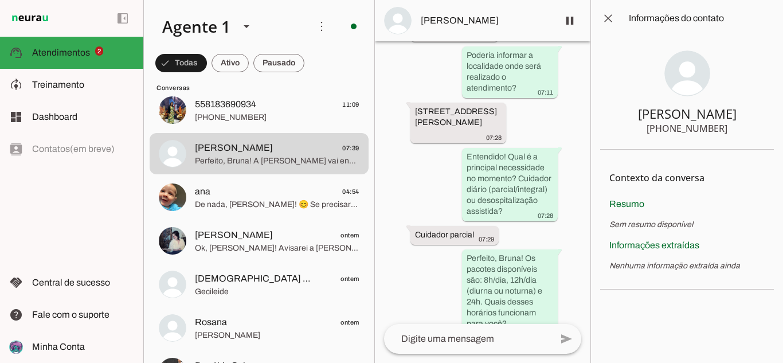
scroll to position [415, 0]
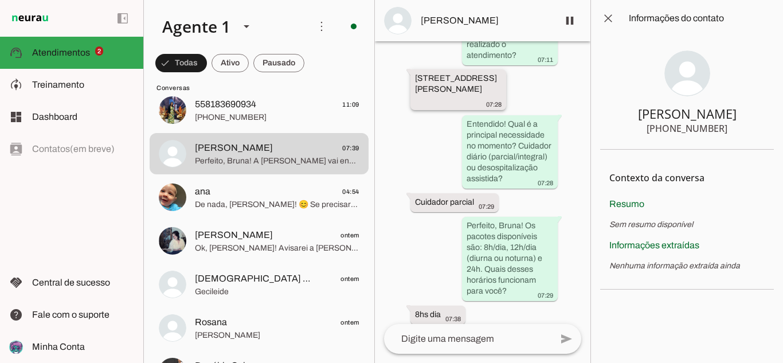
drag, startPoint x: 480, startPoint y: 92, endPoint x: 410, endPoint y: 74, distance: 72.9
click at [411, 74] on whatsapp-message-bubble "[STREET_ADDRESS][PERSON_NAME] 07:28" at bounding box center [459, 89] width 96 height 41
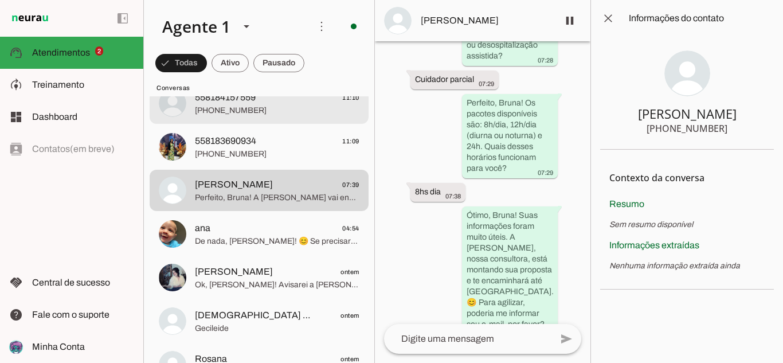
scroll to position [395, 0]
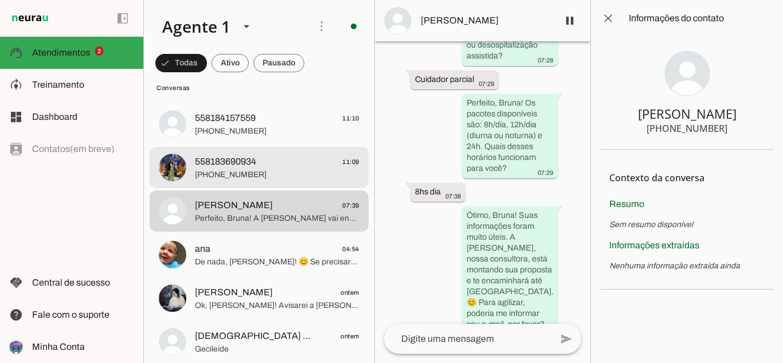
click at [259, 182] on md-item "558183690934 11:09 [PHONE_NUMBER]" at bounding box center [259, 167] width 219 height 41
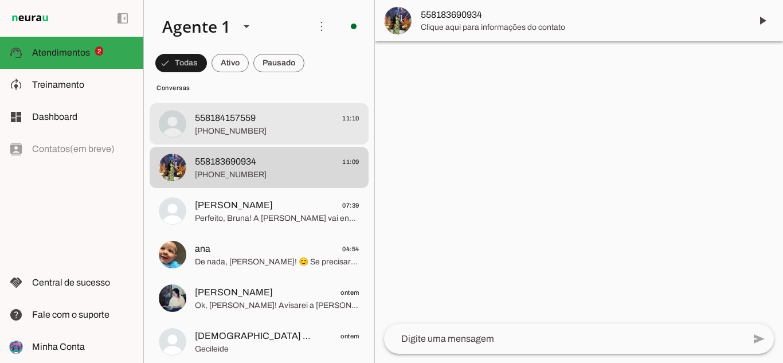
click at [317, 134] on span "[PHONE_NUMBER]" at bounding box center [277, 131] width 165 height 11
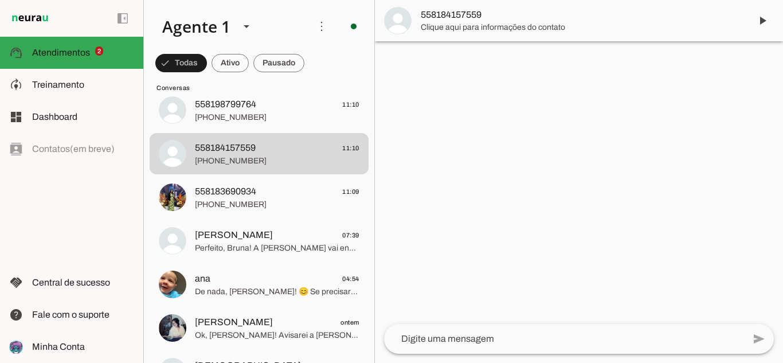
scroll to position [280, 0]
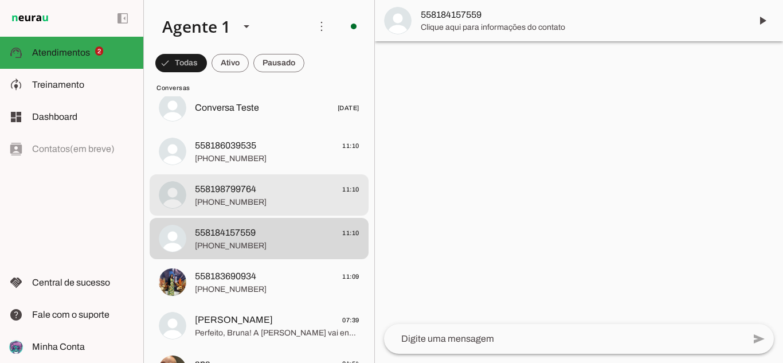
click at [265, 192] on span "558198799764 11:10" at bounding box center [277, 189] width 165 height 14
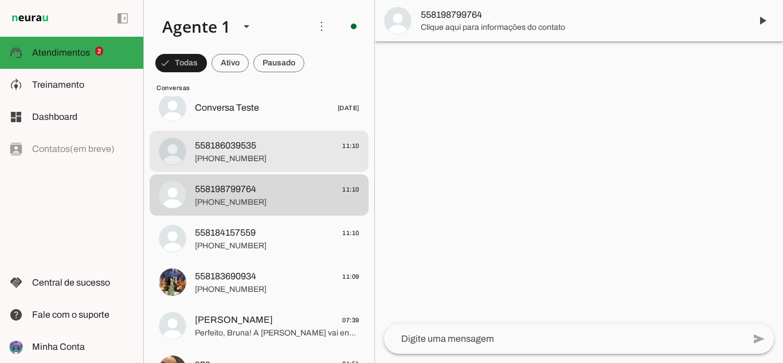
click at [250, 146] on span "558186039535" at bounding box center [225, 146] width 61 height 14
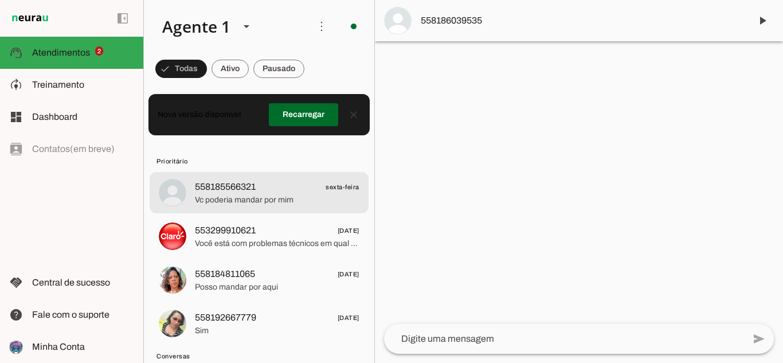
click at [281, 194] on span "Vc poderia mandar por mim" at bounding box center [277, 199] width 165 height 11
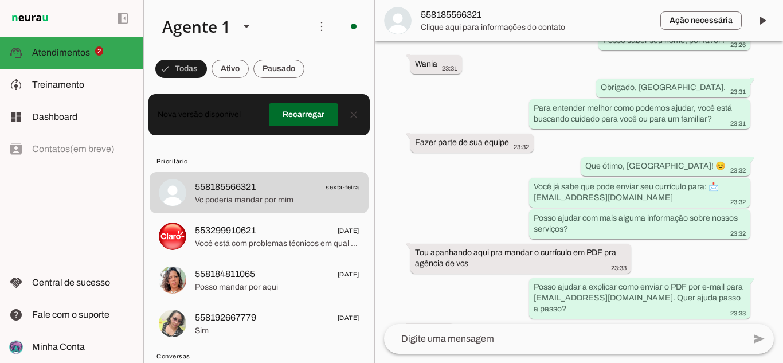
scroll to position [1061, 0]
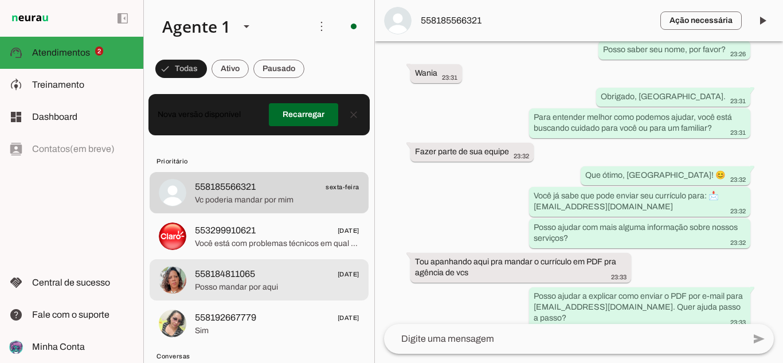
click at [275, 271] on span "558184811065 [DATE]" at bounding box center [277, 274] width 165 height 14
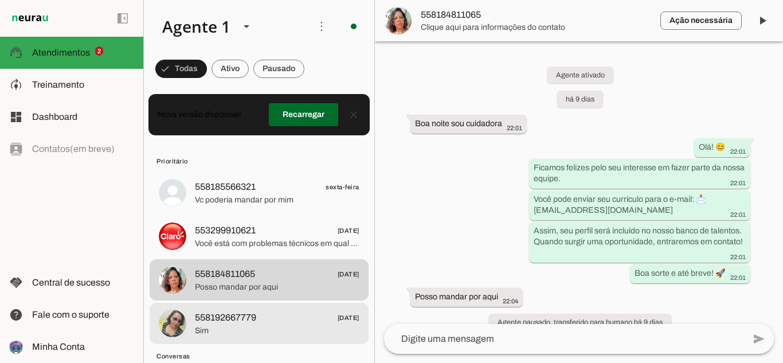
click at [313, 313] on span "558192667779 [DATE]" at bounding box center [277, 318] width 165 height 14
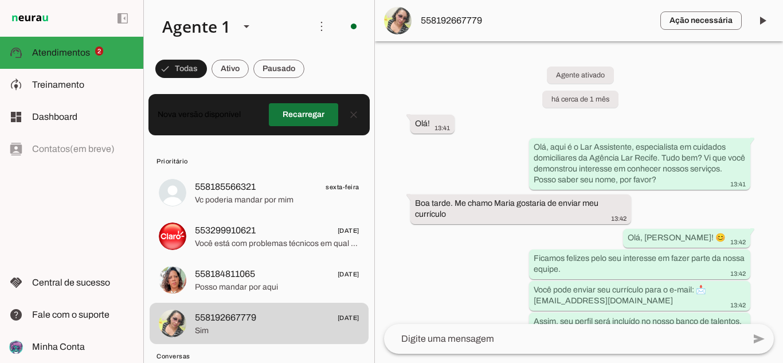
click at [301, 118] on span at bounding box center [303, 115] width 69 height 28
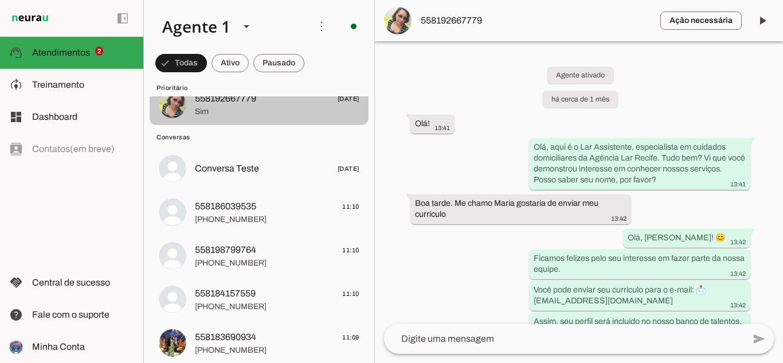
scroll to position [172, 0]
